Goal: Find specific page/section: Find specific page/section

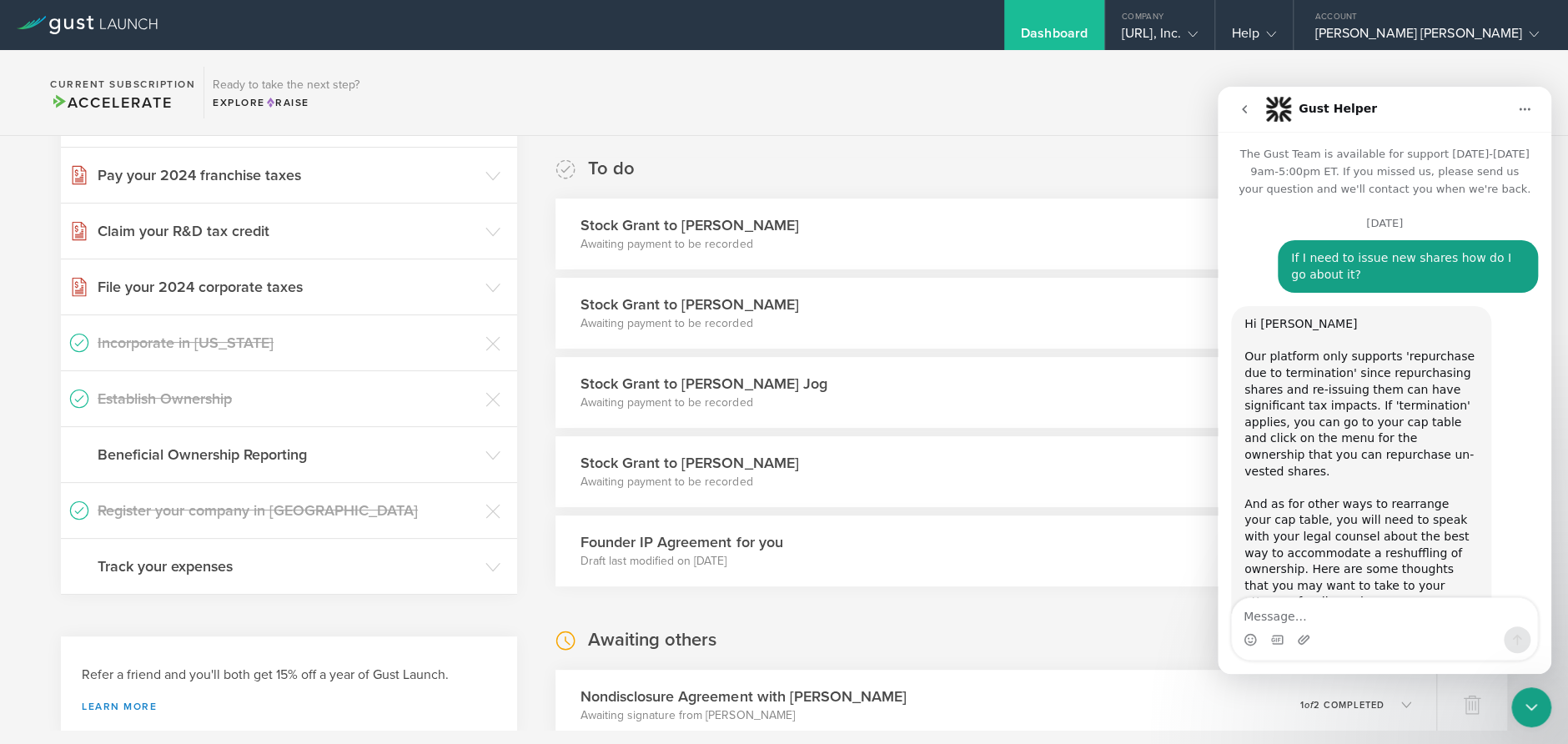
scroll to position [2175, 0]
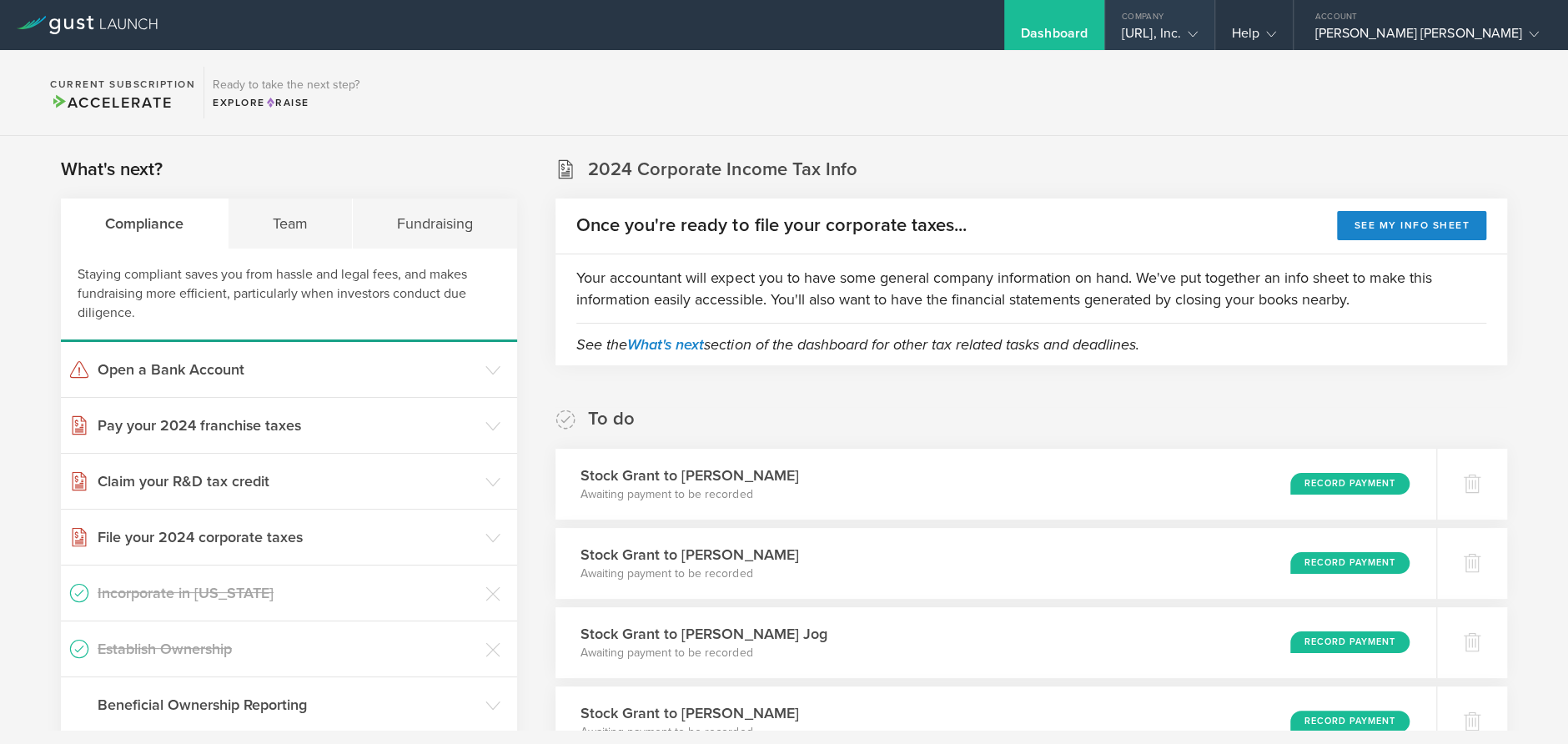
click at [1198, 43] on div "[URL], Inc." at bounding box center [1159, 37] width 76 height 25
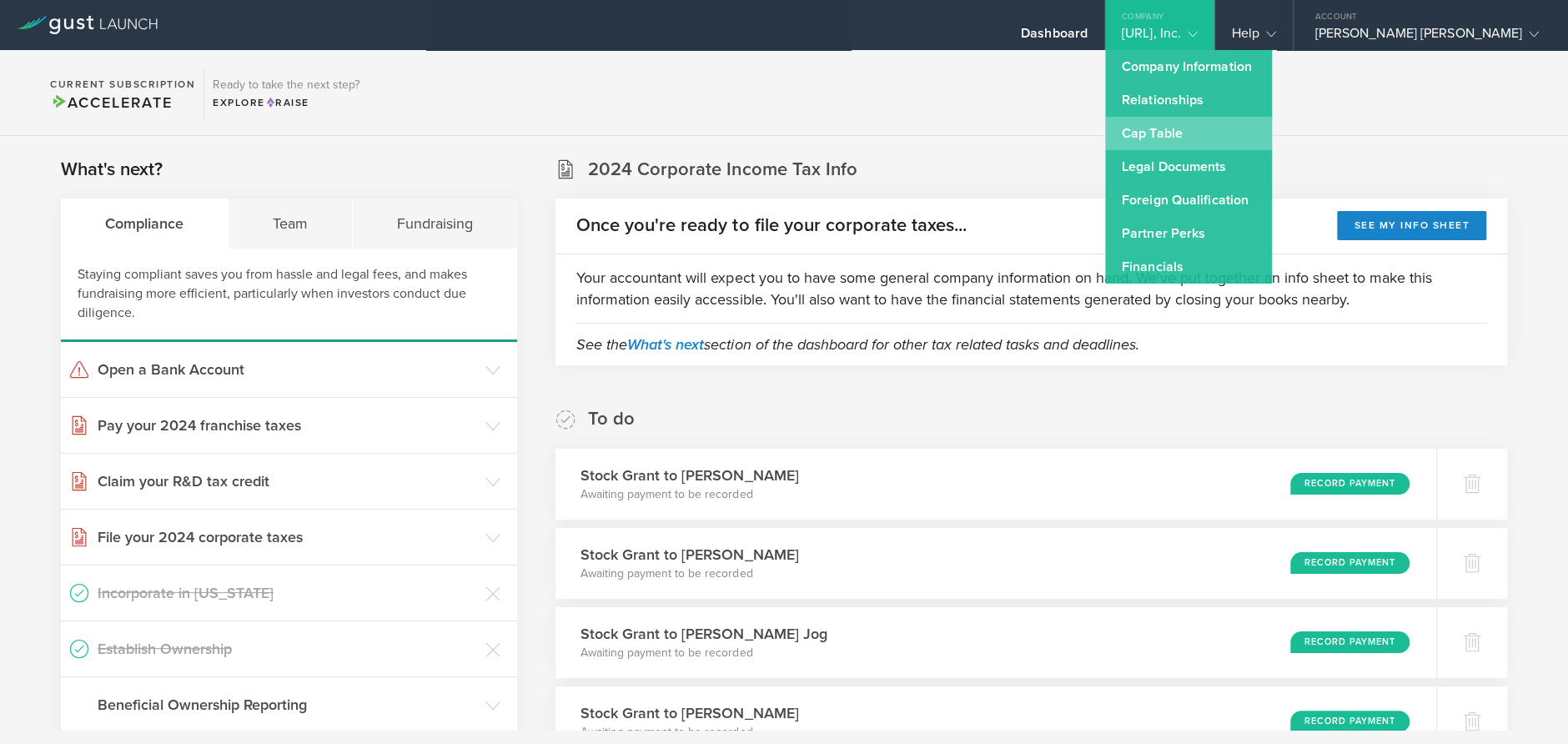
click at [1212, 122] on link "Cap Table" at bounding box center [1188, 133] width 167 height 34
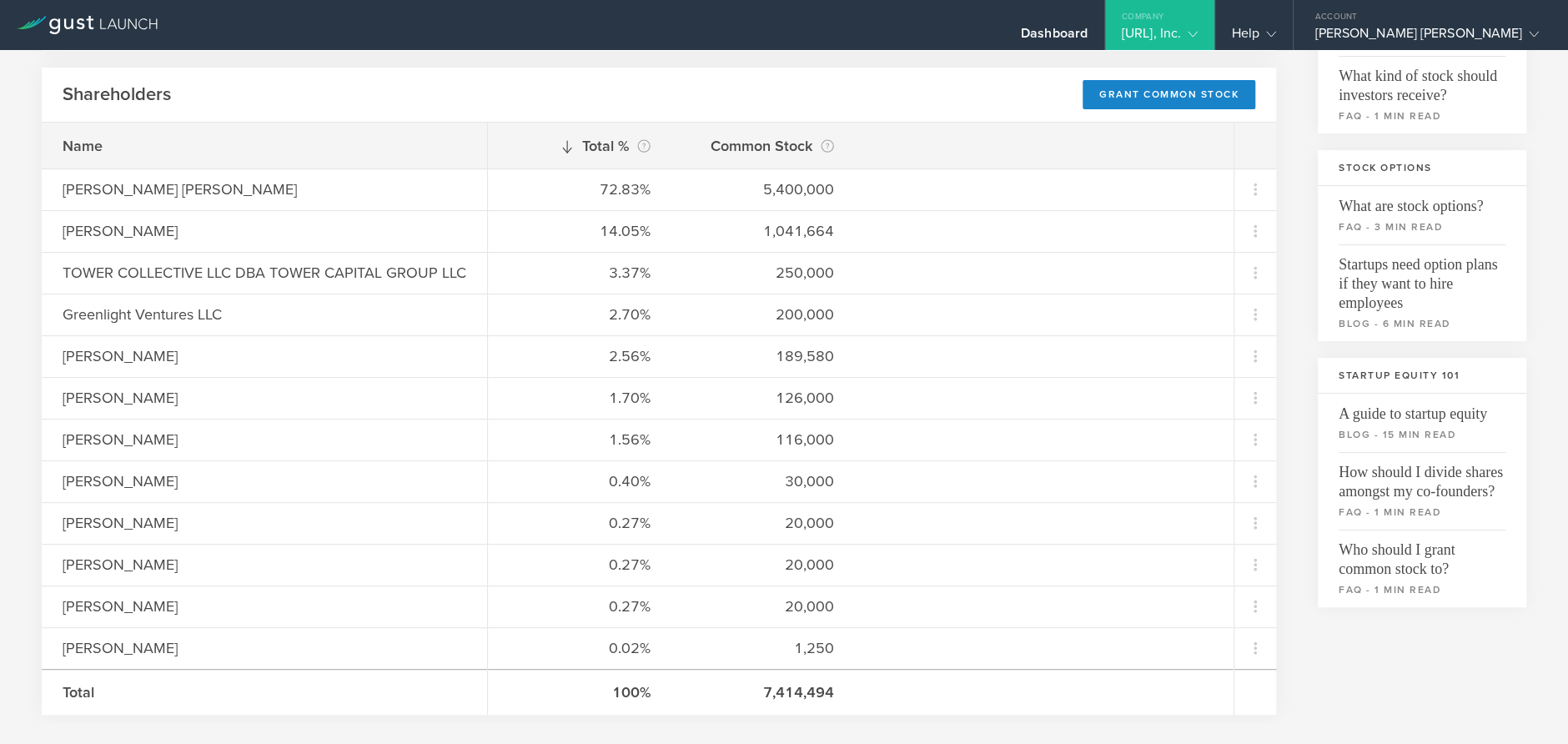
scroll to position [250, 0]
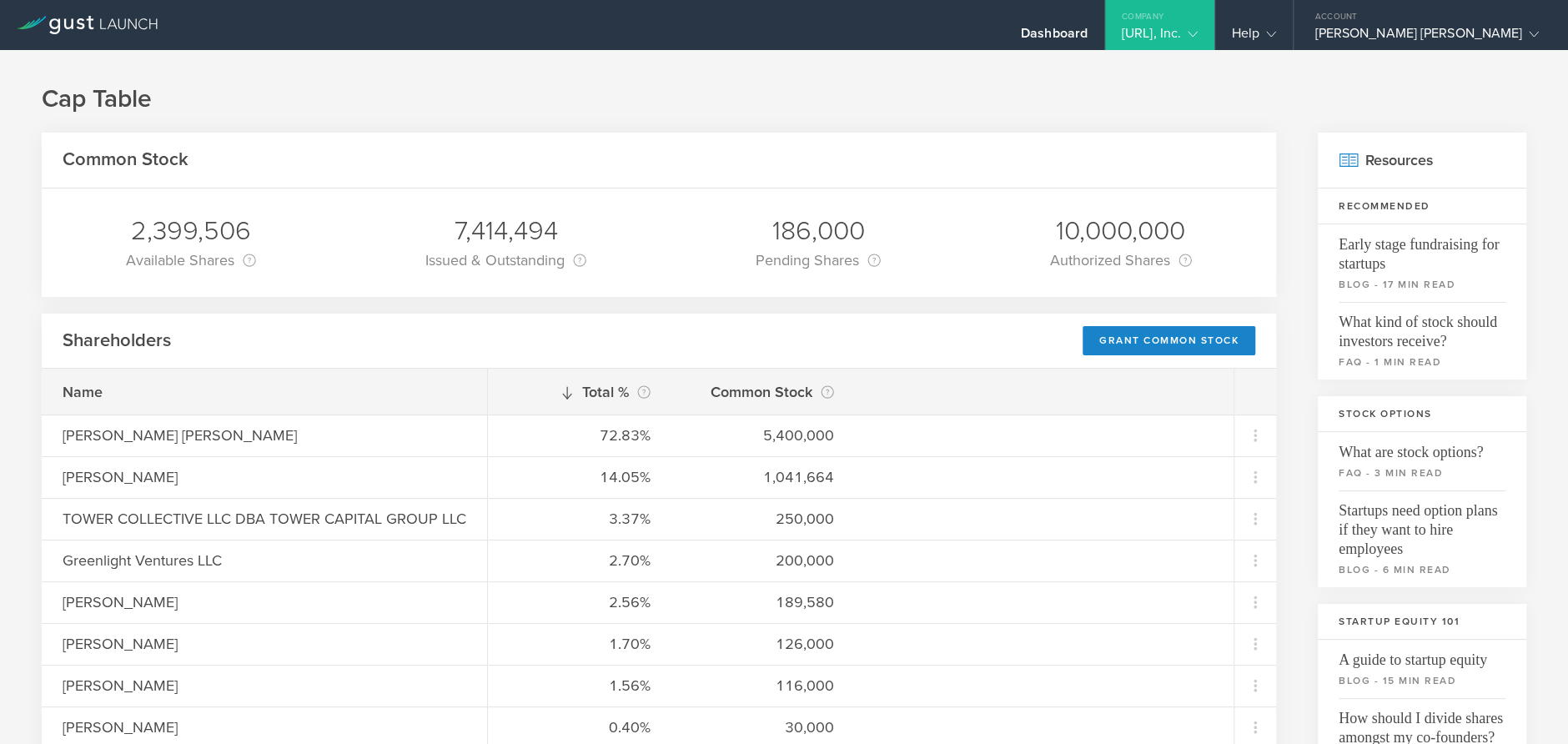
scroll to position [0, 0]
